Goal: Register for event/course

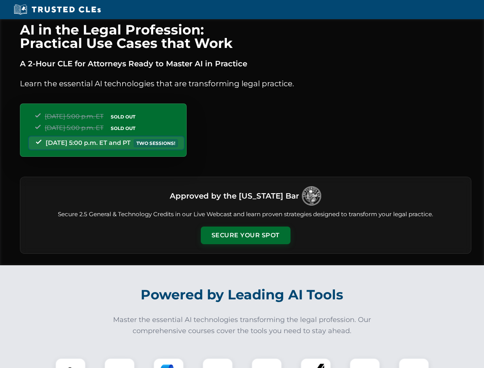
click at [245, 235] on button "Secure Your Spot" at bounding box center [246, 235] width 90 height 18
click at [70, 363] on img at bounding box center [70, 373] width 22 height 22
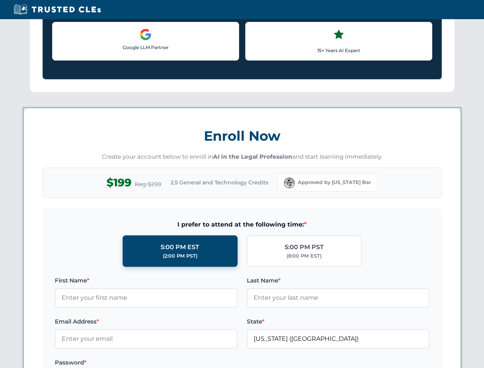
click at [119, 363] on div "AI in the Legal Profession: Practical Use Cases that Work A 2-Hour CLE for Atto…" at bounding box center [242, 359] width 484 height 1792
